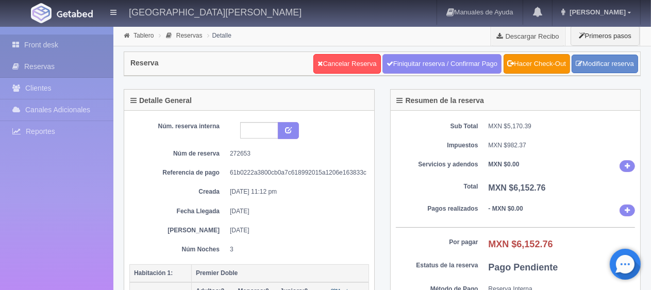
click at [54, 47] on link "Front desk" at bounding box center [56, 45] width 113 height 21
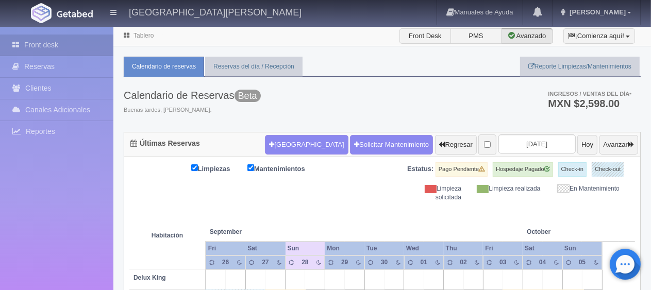
click at [286, 155] on div "Nueva Reserva Solicitar Mantenimiento Regresar 2025-09-28 Hoy Avanzar" at bounding box center [451, 144] width 378 height 27
click at [285, 146] on button "[GEOGRAPHIC_DATA]" at bounding box center [306, 145] width 83 height 20
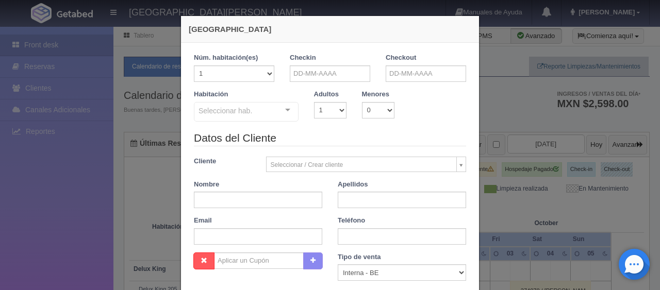
checkbox input "false"
click at [325, 69] on input "text" at bounding box center [330, 73] width 80 height 16
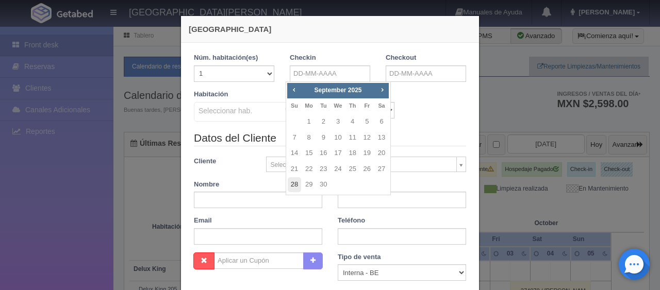
click at [295, 184] on link "28" at bounding box center [294, 184] width 13 height 15
type input "28-09-2025"
checkbox input "false"
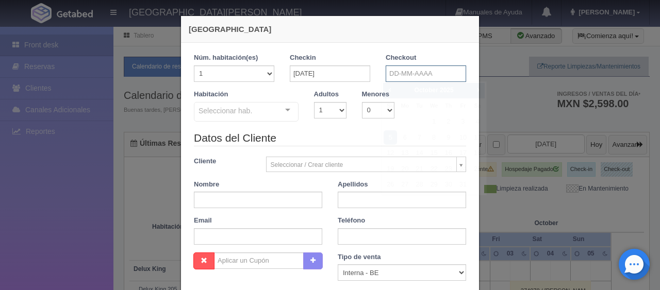
click at [418, 72] on input "text" at bounding box center [425, 73] width 80 height 16
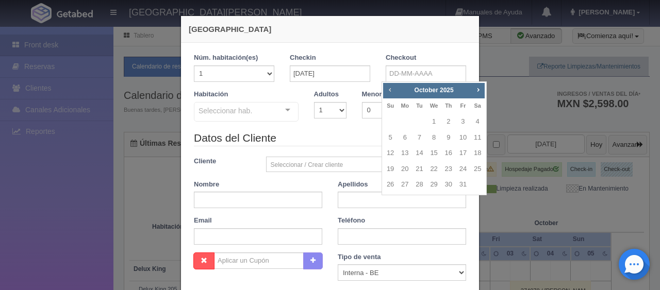
click at [387, 91] on span "Prev" at bounding box center [389, 90] width 8 height 8
click at [406, 182] on link "29" at bounding box center [404, 184] width 13 height 15
type input "29-09-2025"
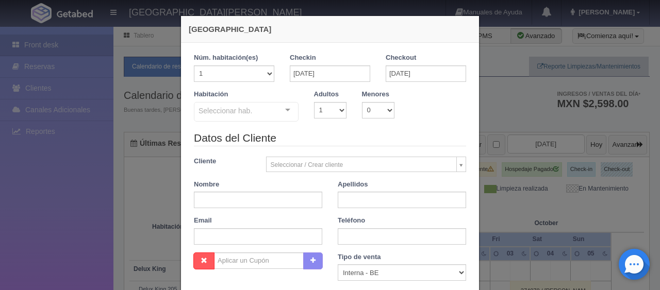
checkbox input "false"
click at [257, 203] on input "text" at bounding box center [258, 200] width 128 height 16
paste input "Edith Nava Herrera"
type input "Edith Nava Herrera"
click at [398, 200] on input "text" at bounding box center [402, 200] width 128 height 16
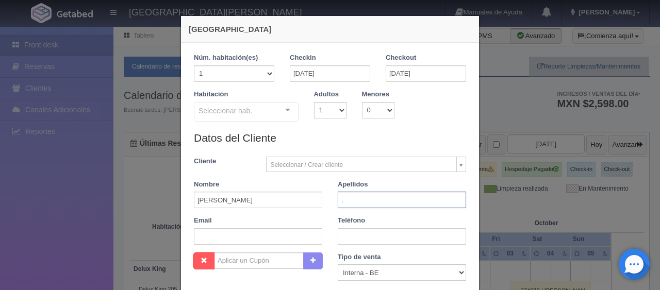
type input "."
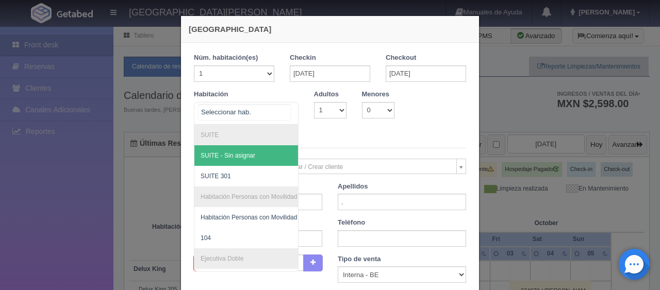
click at [269, 109] on div at bounding box center [246, 113] width 105 height 23
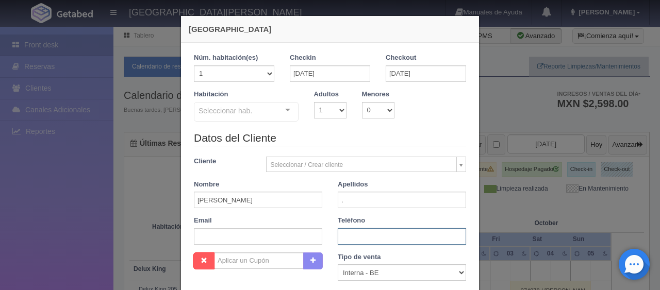
click at [349, 240] on input "text" at bounding box center [402, 236] width 128 height 16
paste input "52 228 140 0226"
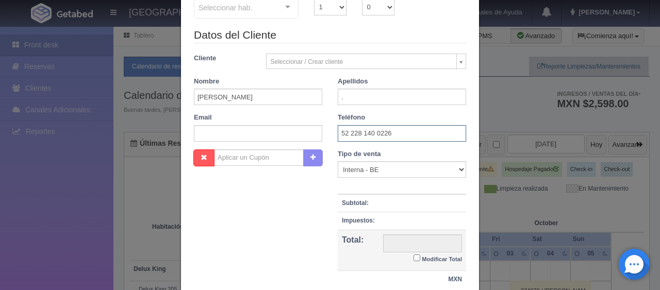
type input "52 228 140 0226"
click at [351, 185] on th at bounding box center [402, 189] width 128 height 9
click at [351, 173] on select "Correo Electronico Interna - BE Llamada OTA Externa Otro WALK IN" at bounding box center [402, 169] width 128 height 16
select select "extota"
click at [338, 161] on select "Correo Electronico Interna - BE Llamada OTA Externa Otro WALK IN" at bounding box center [402, 169] width 128 height 16
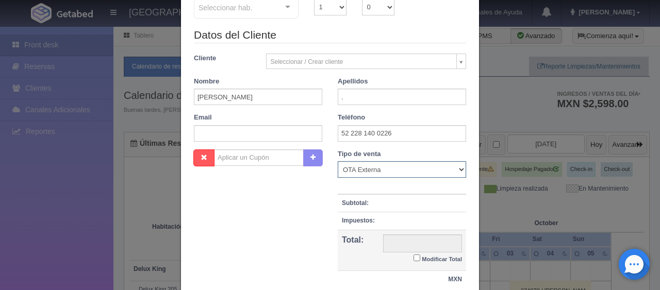
scroll to position [0, 0]
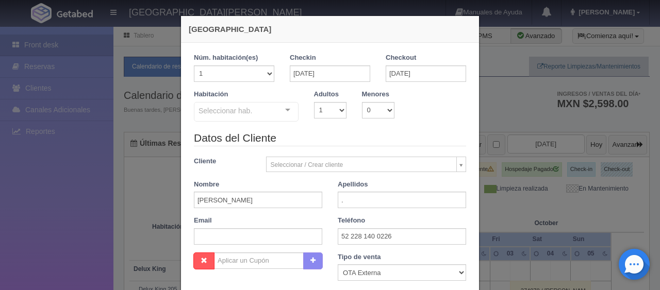
click at [280, 110] on div "Seleccionar hab. SUITE SUITE - Sin asignar SUITE 301 Habitación Personas con Mo…" at bounding box center [246, 112] width 105 height 21
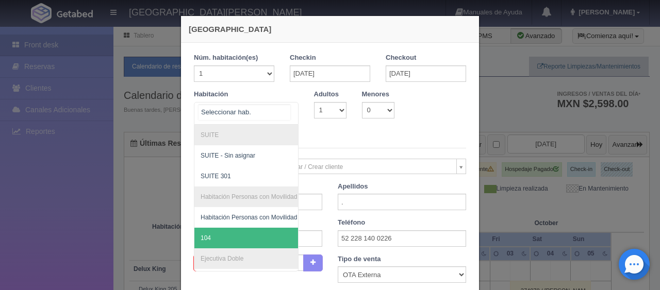
click at [237, 239] on span "104" at bounding box center [280, 238] width 173 height 21
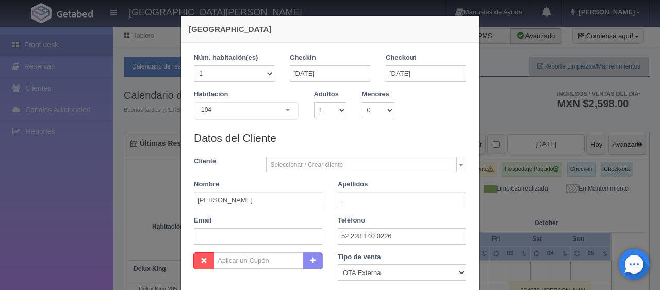
checkbox input "false"
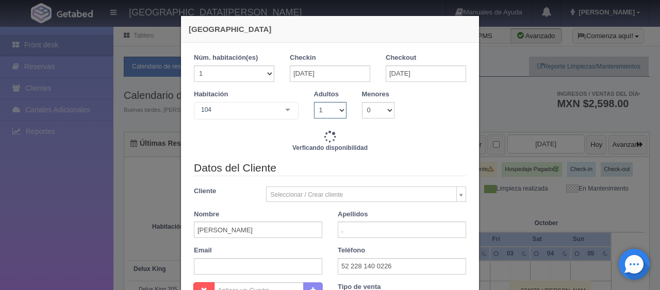
click at [314, 103] on select "1 2 3 4 5 6 7 8 9 10" at bounding box center [330, 110] width 32 height 16
select select "2"
click at [314, 102] on select "1 2 3 4 5 6 7 8 9 10" at bounding box center [330, 110] width 32 height 16
checkbox input "false"
type input "1549.00"
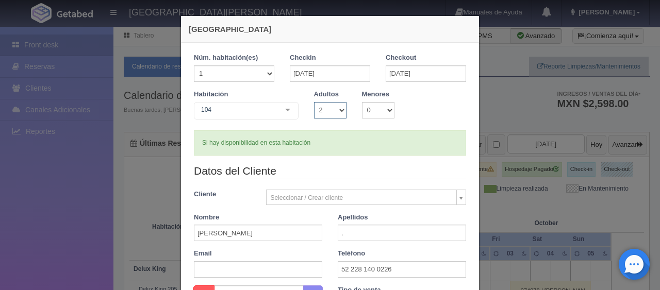
scroll to position [206, 0]
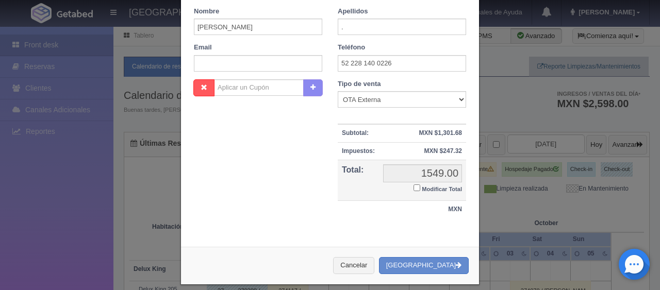
click at [413, 187] on input "Modificar Total" at bounding box center [416, 187] width 7 height 7
checkbox input "true"
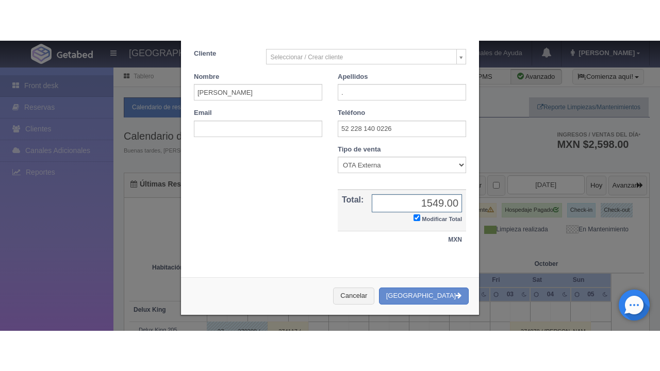
scroll to position [179, 0]
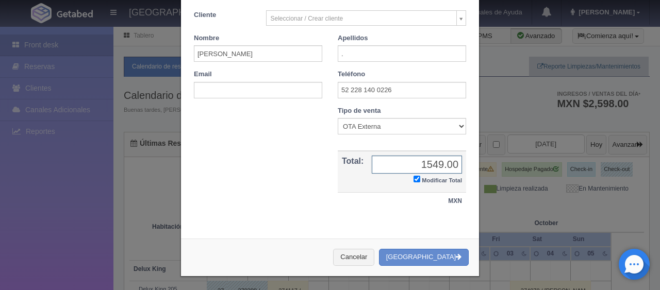
type input "1299.00"
checkbox input "true"
click at [414, 163] on input "1299.001359.83" at bounding box center [417, 165] width 90 height 18
drag, startPoint x: 414, startPoint y: 163, endPoint x: 408, endPoint y: 163, distance: 6.7
click at [408, 163] on input "1299.001359.83" at bounding box center [417, 165] width 90 height 18
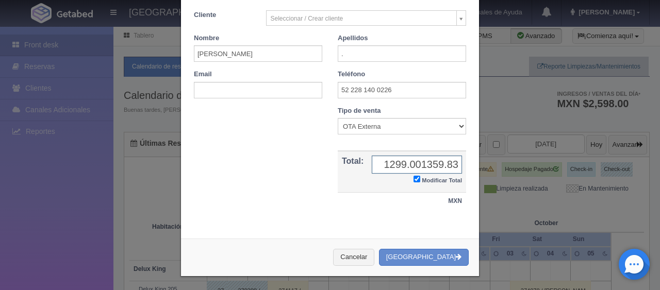
click at [418, 162] on input "1299.001359.83" at bounding box center [417, 165] width 90 height 18
drag, startPoint x: 418, startPoint y: 162, endPoint x: 363, endPoint y: 168, distance: 56.0
click at [363, 168] on tr "Total: 1299.00 1299.001359.83 Modificar Total" at bounding box center [402, 171] width 128 height 41
type input "1359.83"
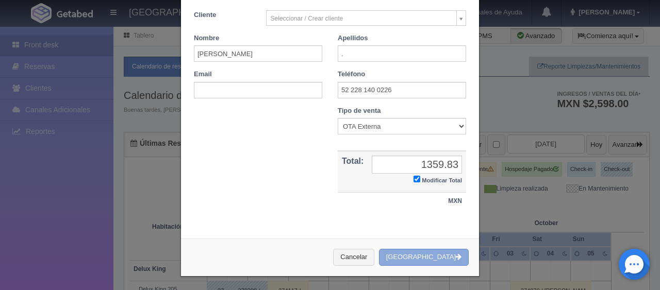
click at [448, 254] on button "[GEOGRAPHIC_DATA]" at bounding box center [424, 257] width 90 height 17
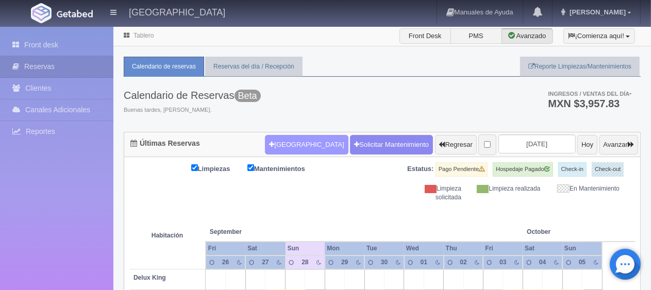
click at [286, 145] on button "[GEOGRAPHIC_DATA]" at bounding box center [306, 145] width 83 height 20
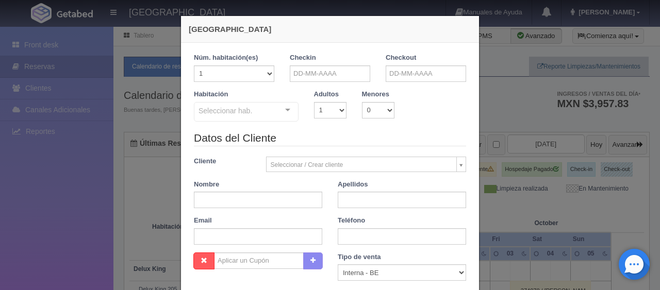
checkbox input "false"
click at [331, 75] on input "text" at bounding box center [330, 73] width 80 height 16
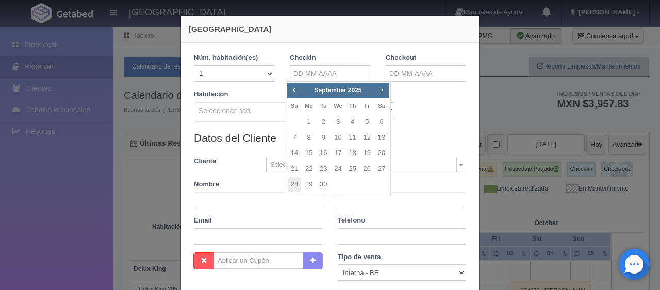
click at [327, 29] on h4 "[GEOGRAPHIC_DATA]" at bounding box center [330, 29] width 282 height 11
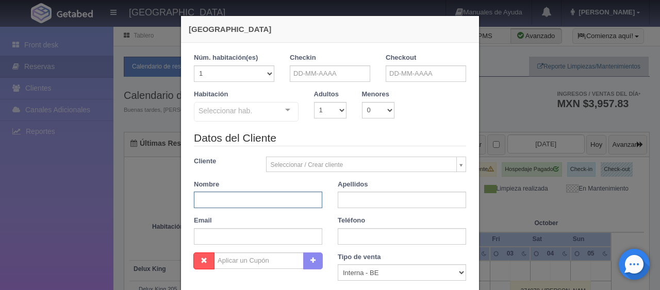
click at [286, 197] on input "text" at bounding box center [258, 200] width 128 height 16
paste input "[PERSON_NAME]"
type input "[PERSON_NAME]"
click at [423, 200] on input "text" at bounding box center [402, 200] width 128 height 16
type input "."
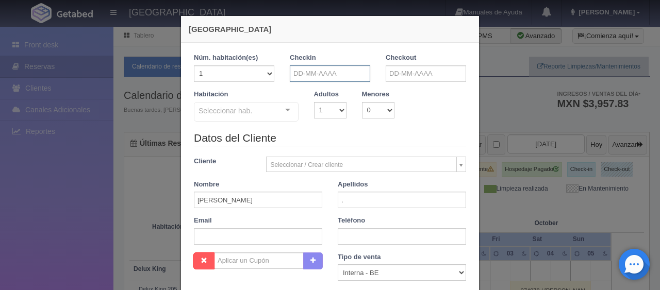
click at [351, 76] on input "text" at bounding box center [330, 73] width 80 height 16
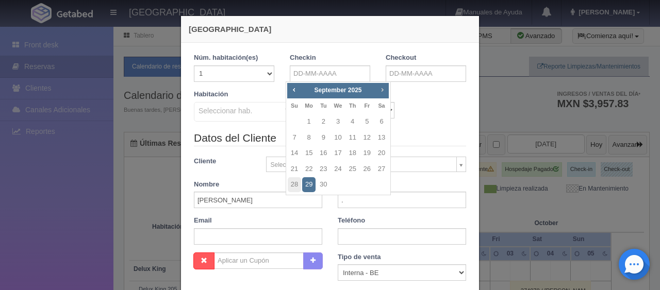
click at [379, 88] on span "Next" at bounding box center [382, 90] width 8 height 8
click at [379, 170] on link "25" at bounding box center [381, 169] width 13 height 15
type input "[DATE]"
checkbox input "false"
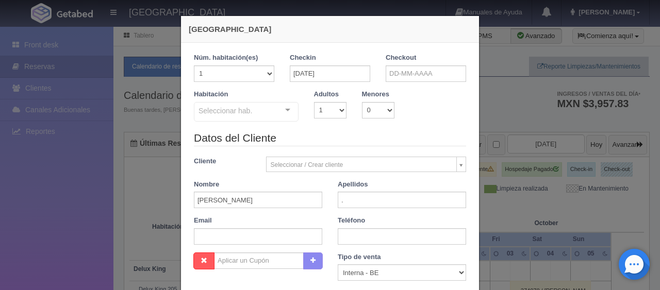
click at [402, 59] on label "Checkout" at bounding box center [400, 58] width 30 height 10
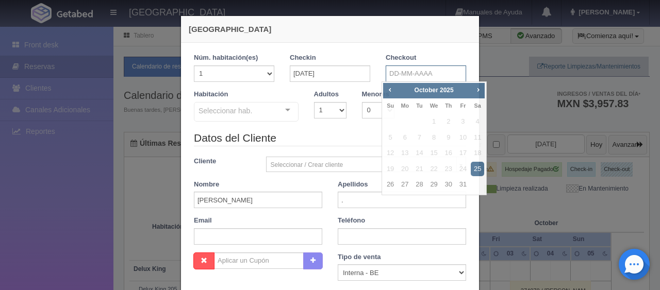
click at [400, 75] on input "text" at bounding box center [425, 73] width 80 height 16
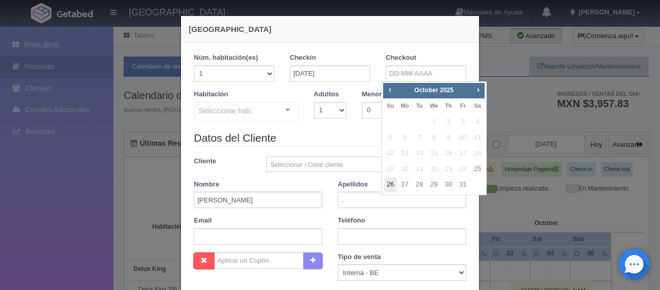
click at [387, 188] on link "26" at bounding box center [389, 184] width 13 height 15
type input "[DATE]"
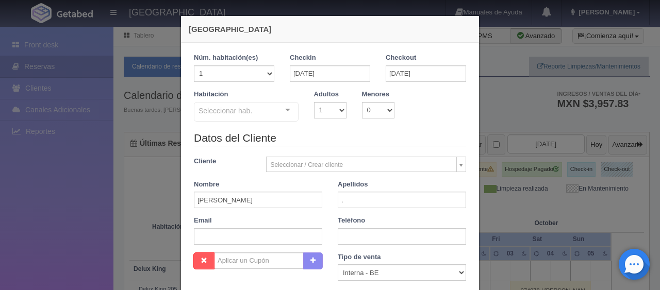
checkbox input "false"
click at [357, 238] on input "text" at bounding box center [402, 236] width 128 height 16
paste input "1 2629457432"
type input "1 2629457432"
click at [279, 112] on div "Seleccionar hab. SUITE SUITE - Sin asignar SUITE 301 Habitación Personas con Mo…" at bounding box center [246, 112] width 105 height 21
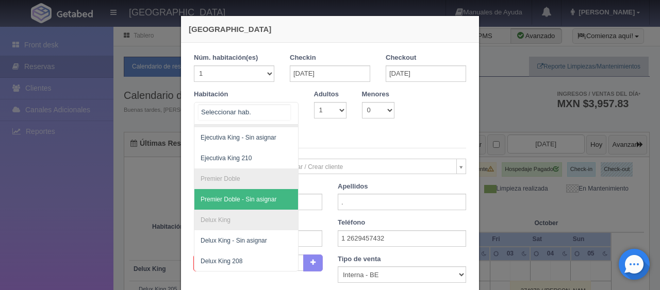
scroll to position [150, 0]
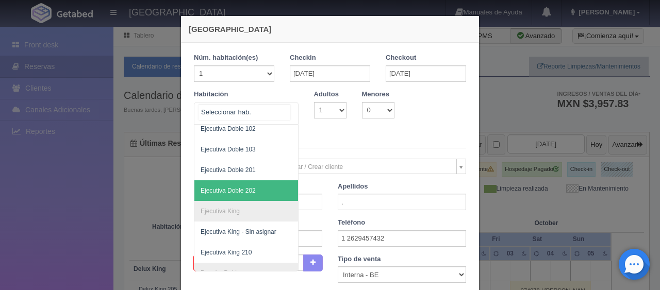
click at [219, 185] on span "Ejecutiva Doble 202" at bounding box center [280, 190] width 173 height 21
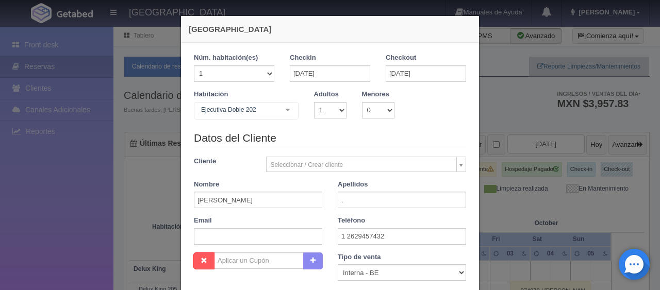
checkbox input "false"
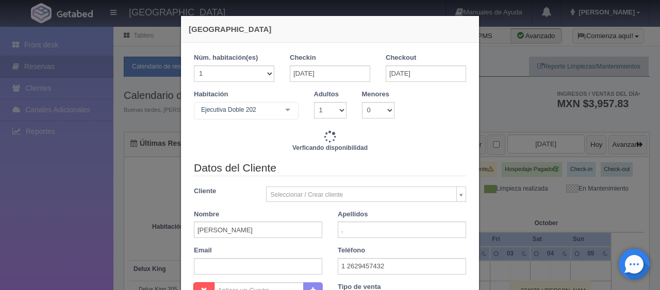
scroll to position [103, 0]
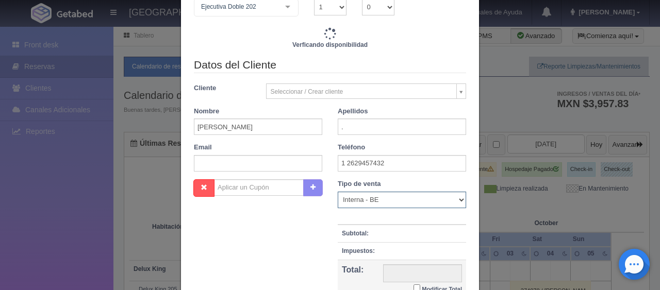
click at [375, 197] on select "Correo Electronico Interna - BE Llamada OTA Externa Otro WALK IN" at bounding box center [402, 200] width 128 height 16
select select "extota"
click at [338, 192] on select "Correo Electronico Interna - BE Llamada OTA Externa Otro WALK IN" at bounding box center [402, 200] width 128 height 16
type input "1299.00"
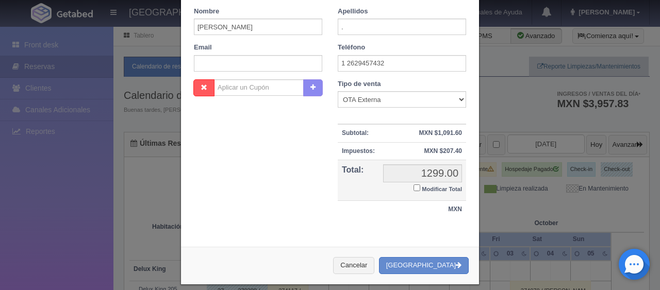
click at [413, 187] on input "Modificar Total" at bounding box center [416, 187] width 7 height 7
checkbox input "true"
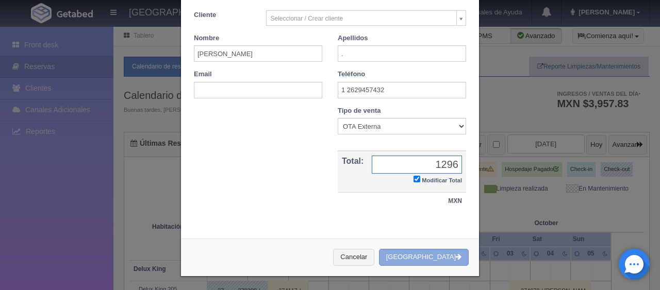
type input "1296"
click at [429, 258] on button "[GEOGRAPHIC_DATA]" at bounding box center [424, 257] width 90 height 17
